Goal: Find specific page/section: Find specific page/section

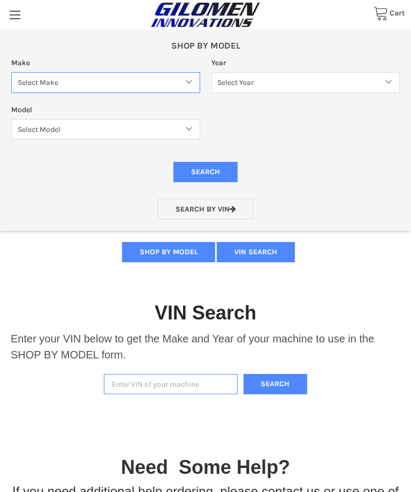
click at [186, 87] on select "Select Make Bobcat UTV Gravely UTV ACE 900 RANGER 570 Ranger 700 / 800 RANGER 9…" at bounding box center [105, 82] width 189 height 21
select select "330"
click at [388, 79] on select "Select Year 2017 2018 2019 2020 2021 2022 2023 2024 2025" at bounding box center [305, 82] width 189 height 21
select select "494"
click at [188, 127] on select "Select Model Ranger 1000 Basic 61 HP SOHC Ranger 1000 Crew Basic 61 HP SOHC Ran…" at bounding box center [105, 129] width 189 height 21
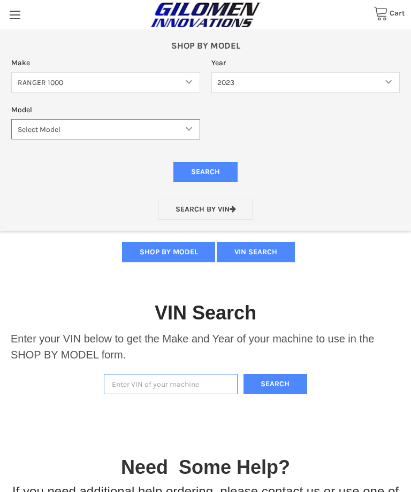
select select "516"
click at [186, 131] on select "Select Model Ranger 1000 Basic 61 HP SOHC Ranger 1000 Crew Basic 61 HP SOHC Ran…" at bounding box center [105, 129] width 189 height 21
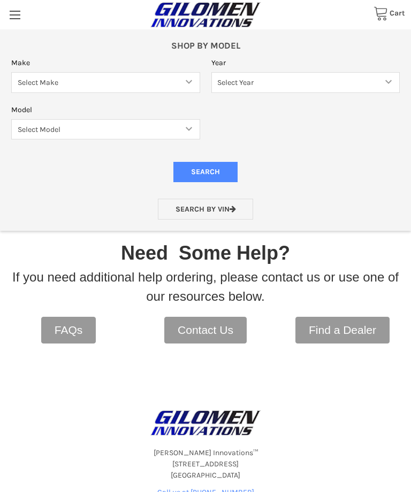
click at [233, 210] on icon at bounding box center [232, 208] width 6 height 7
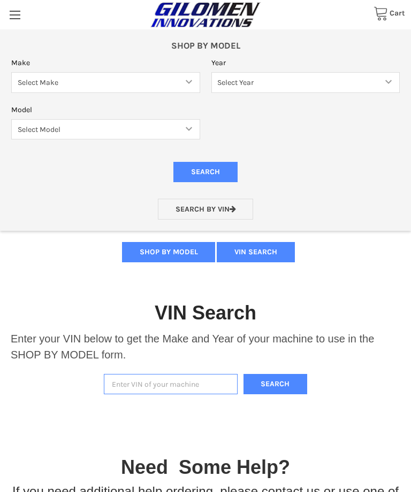
click at [128, 389] on input "Enter VIN of your machine" at bounding box center [171, 384] width 134 height 21
type input "3nsnec993rf304575"
click at [275, 384] on button "Search" at bounding box center [275, 384] width 64 height 21
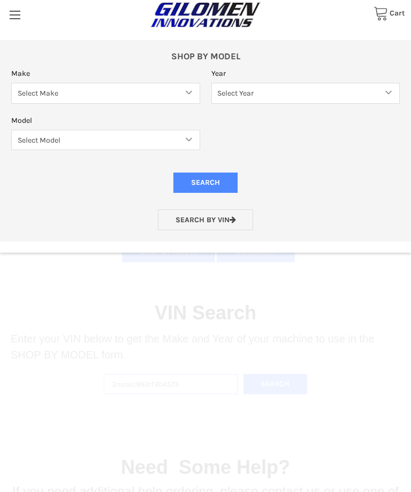
select select "340"
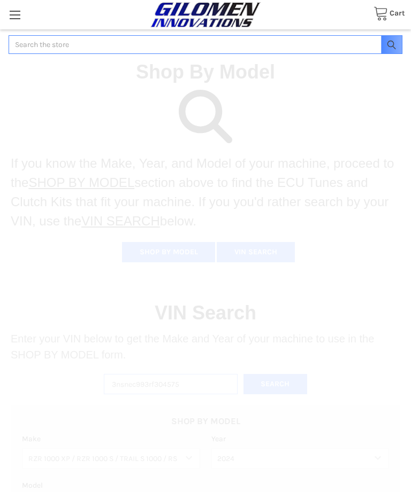
select select "610"
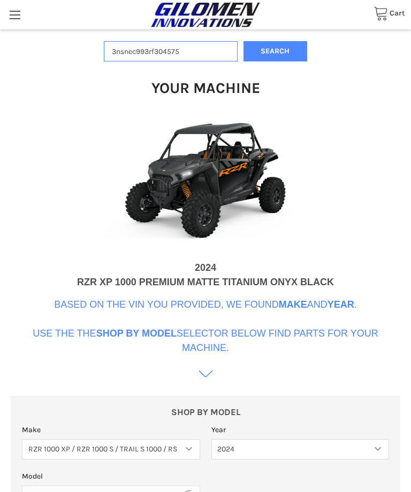
scroll to position [336, 0]
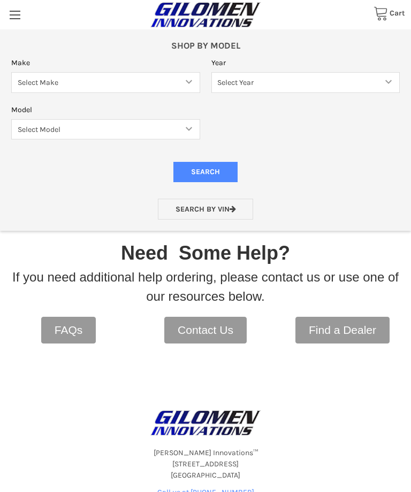
click at [236, 209] on icon at bounding box center [232, 208] width 6 height 7
click at [232, 208] on icon at bounding box center [232, 208] width 6 height 7
click at [236, 211] on icon at bounding box center [232, 208] width 6 height 7
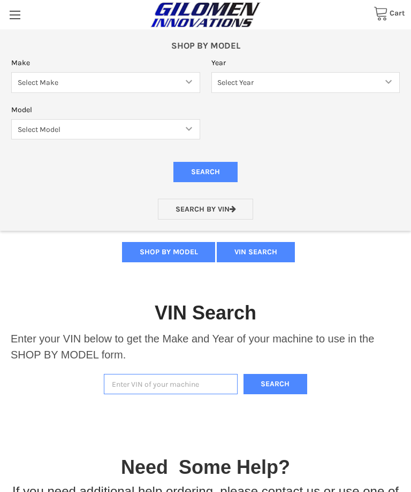
click at [128, 384] on input "Enter VIN of your machine" at bounding box center [171, 384] width 134 height 21
type input "4xarsy998p8053906"
click at [275, 384] on button "Search" at bounding box center [275, 384] width 64 height 21
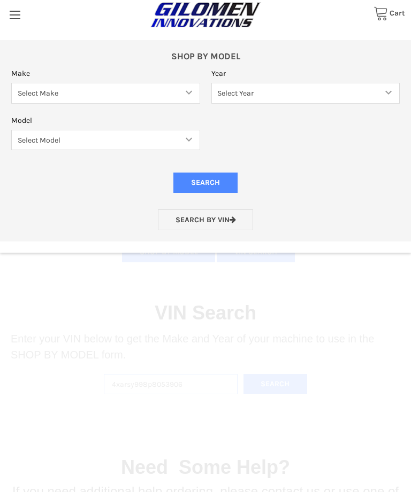
select select "330"
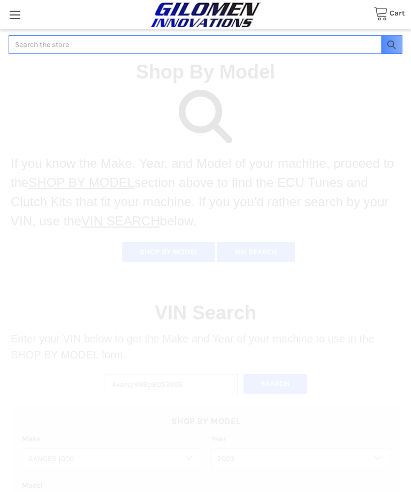
select select "494"
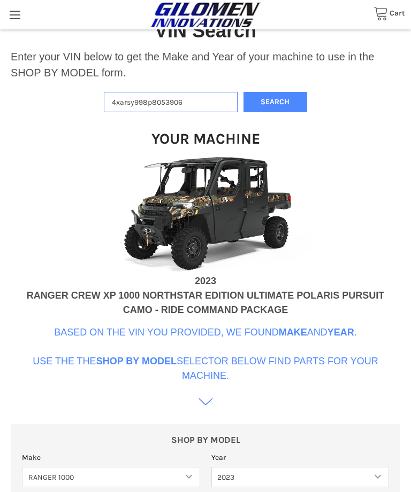
scroll to position [336, 0]
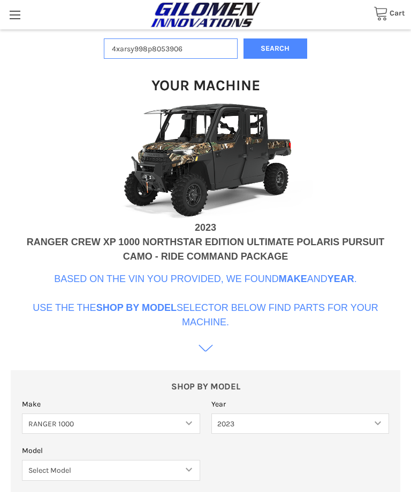
click at [378, 195] on div "Your Machine 2023 RANGER CREW XP 1000 NORTHSTAR EDITION ULTIMATE POLARIS PURSUI…" at bounding box center [205, 209] width 389 height 301
click at [203, 387] on p "SHOP BY MODEL" at bounding box center [205, 387] width 367 height 11
click at [201, 392] on div "SHOP BY MODEL Make Select Make Bobcat UTV Gravely UTV ACE 900 RANGER 570 Ranger…" at bounding box center [205, 471] width 367 height 179
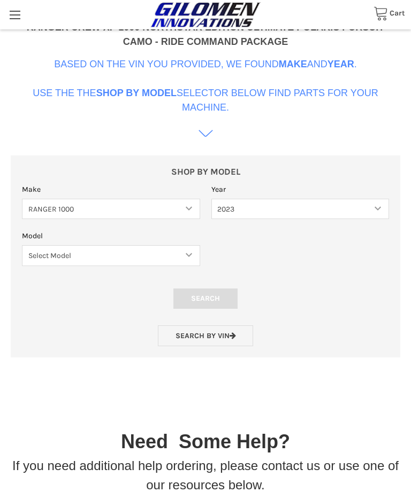
scroll to position [550, 0]
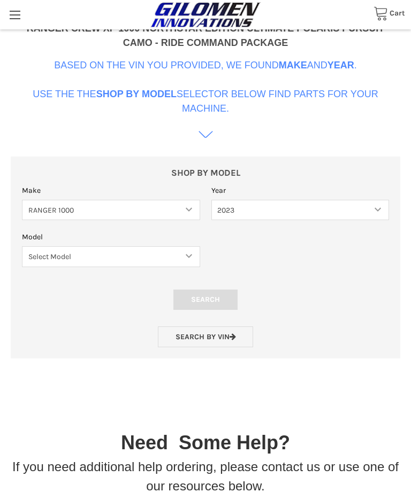
click at [198, 173] on p "SHOP BY MODEL" at bounding box center [205, 173] width 367 height 11
click at [304, 280] on form "Make Select Make Bobcat UTV Gravely UTV ACE 900 RANGER 570 Ranger 700 / 800 RAN…" at bounding box center [206, 266] width 378 height 163
click at [347, 284] on form "Make Select Make Bobcat UTV Gravely UTV ACE 900 RANGER 570 Ranger 700 / 800 RAN…" at bounding box center [206, 266] width 378 height 163
click at [348, 280] on form "Make Select Make Bobcat UTV Gravely UTV ACE 900 RANGER 570 Ranger 700 / 800 RAN…" at bounding box center [206, 266] width 378 height 163
click at [211, 135] on icon at bounding box center [205, 134] width 14 height 14
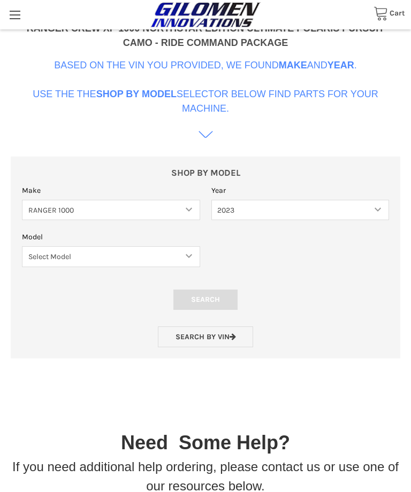
scroll to position [549, 0]
click at [206, 174] on p "SHOP BY MODEL" at bounding box center [205, 173] width 367 height 11
click at [211, 177] on p "SHOP BY MODEL" at bounding box center [205, 173] width 367 height 11
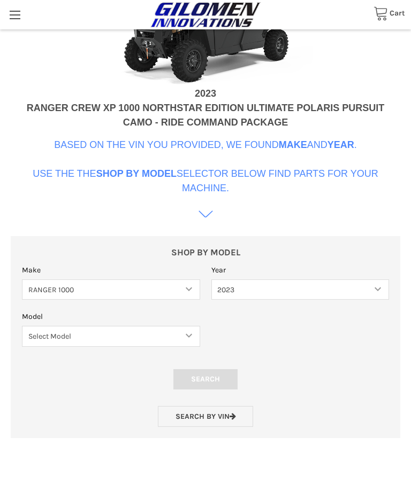
scroll to position [467, 0]
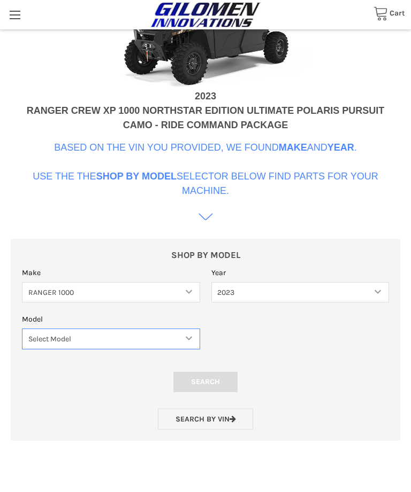
click at [188, 339] on select "Select Model Ranger 1000 Basic 61 HP SOHC Ranger 1000 Crew Basic 61 HP SOHC Ran…" at bounding box center [111, 339] width 178 height 21
select select "526"
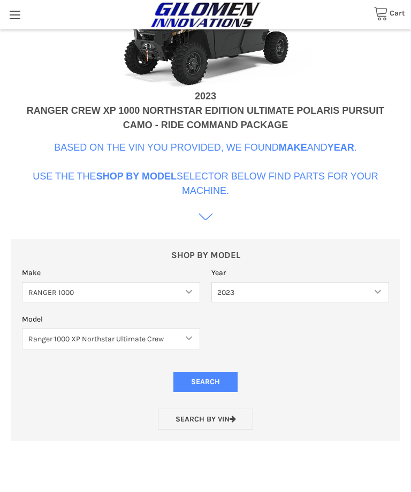
click at [211, 380] on input "Search" at bounding box center [205, 382] width 64 height 20
